Goal: Transaction & Acquisition: Purchase product/service

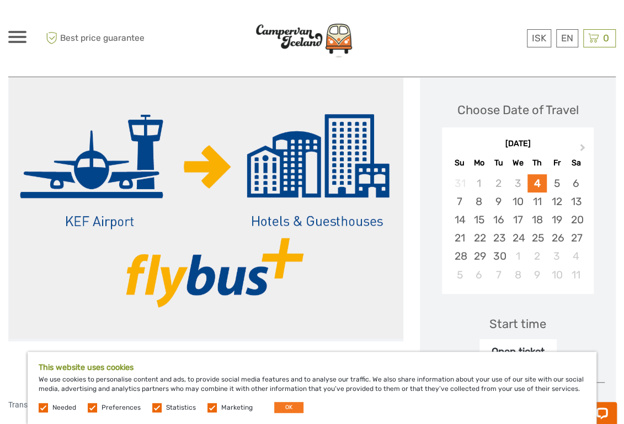
scroll to position [110, 0]
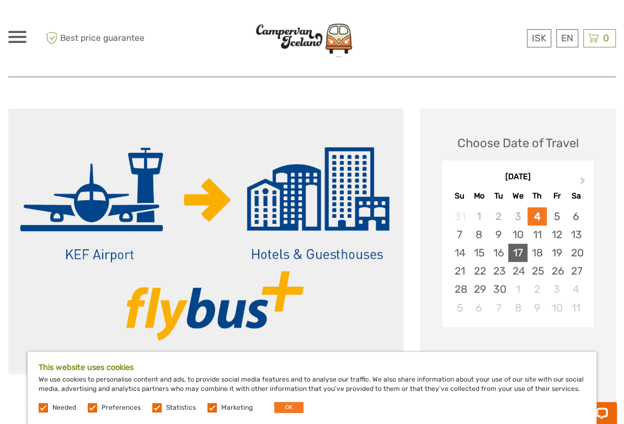
click at [508, 253] on div "17" at bounding box center [517, 253] width 19 height 18
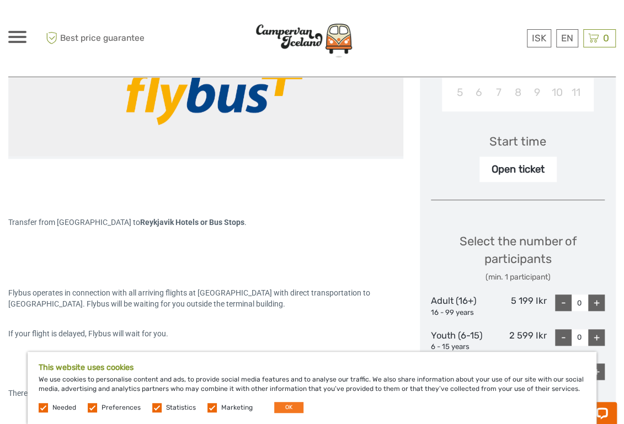
scroll to position [331, 0]
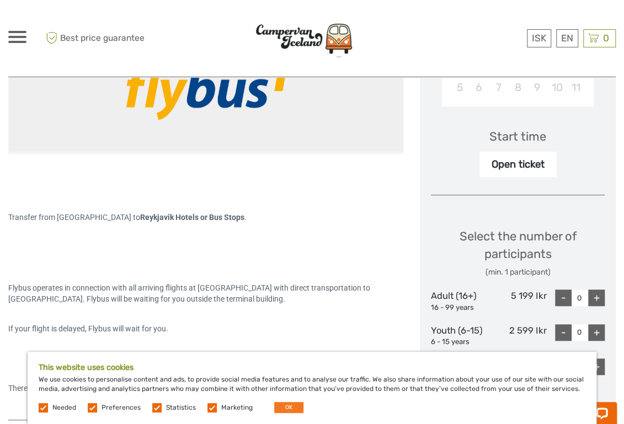
click at [597, 296] on div "+" at bounding box center [596, 297] width 17 height 17
type input "1"
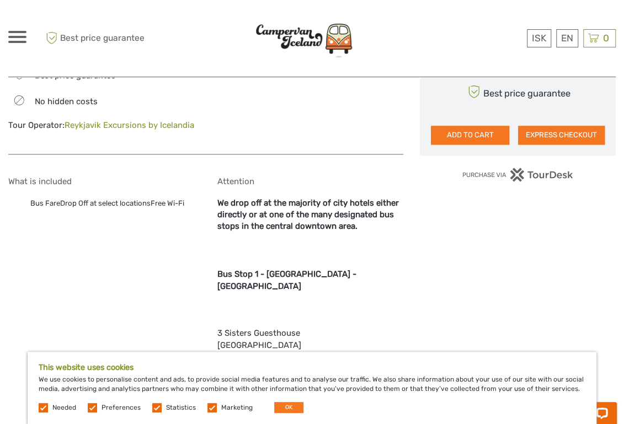
scroll to position [662, 0]
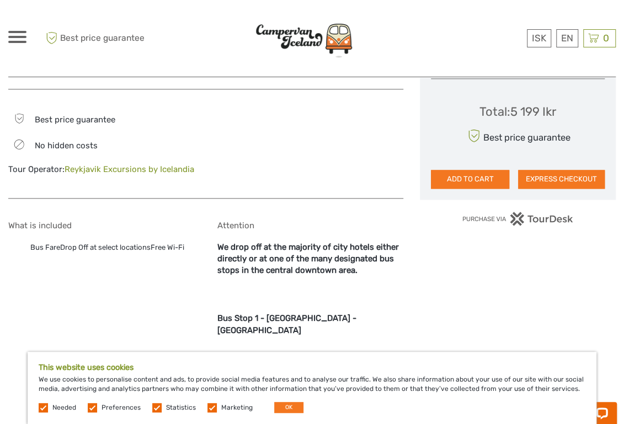
click at [486, 177] on button "ADD TO CART" at bounding box center [470, 179] width 78 height 19
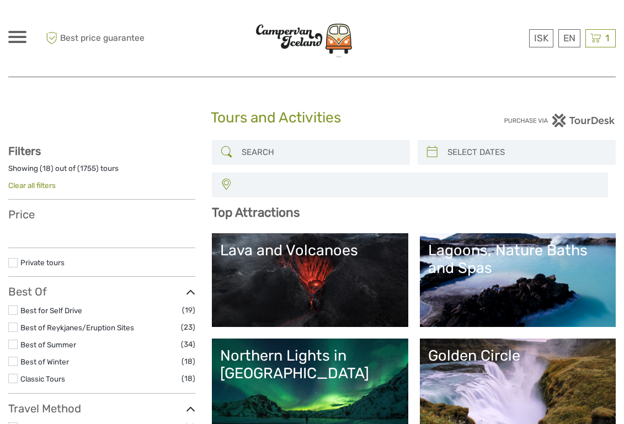
select select
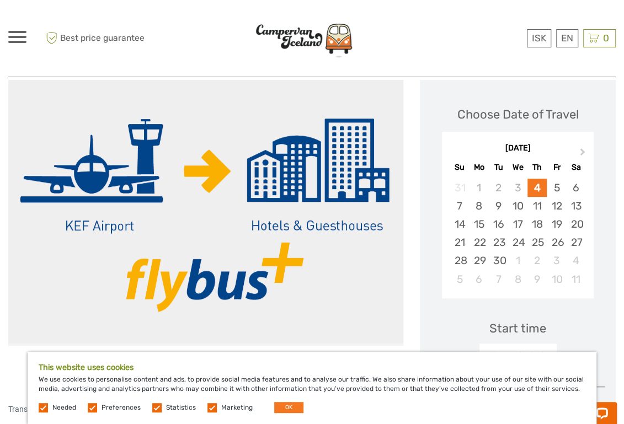
scroll to position [165, 0]
